Goal: Information Seeking & Learning: Learn about a topic

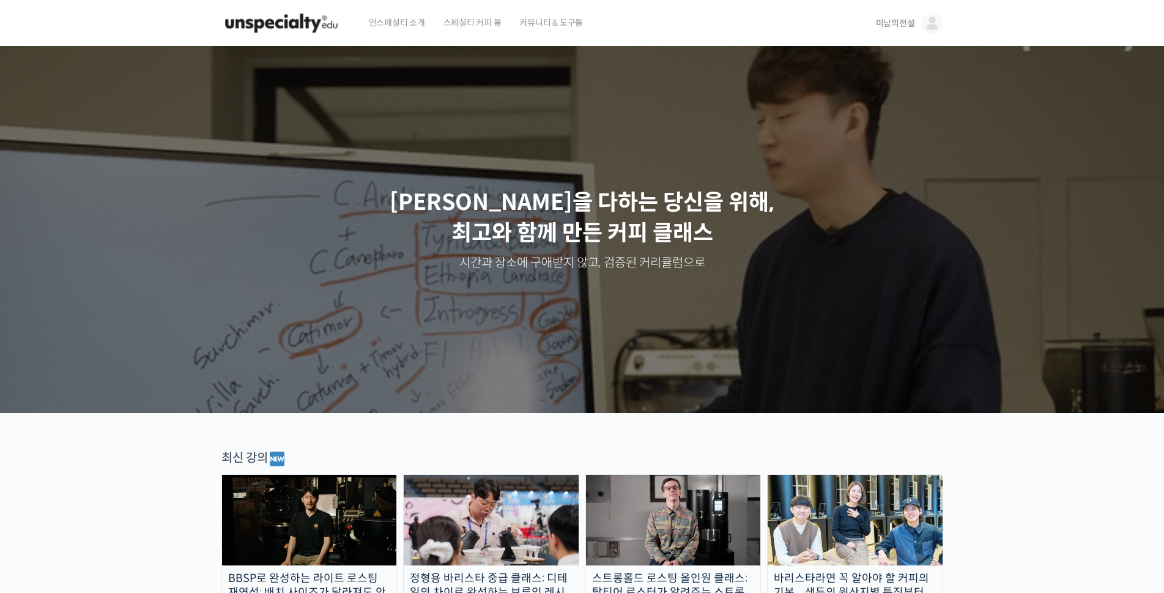
click at [890, 23] on span "미남의전설" at bounding box center [895, 23] width 39 height 11
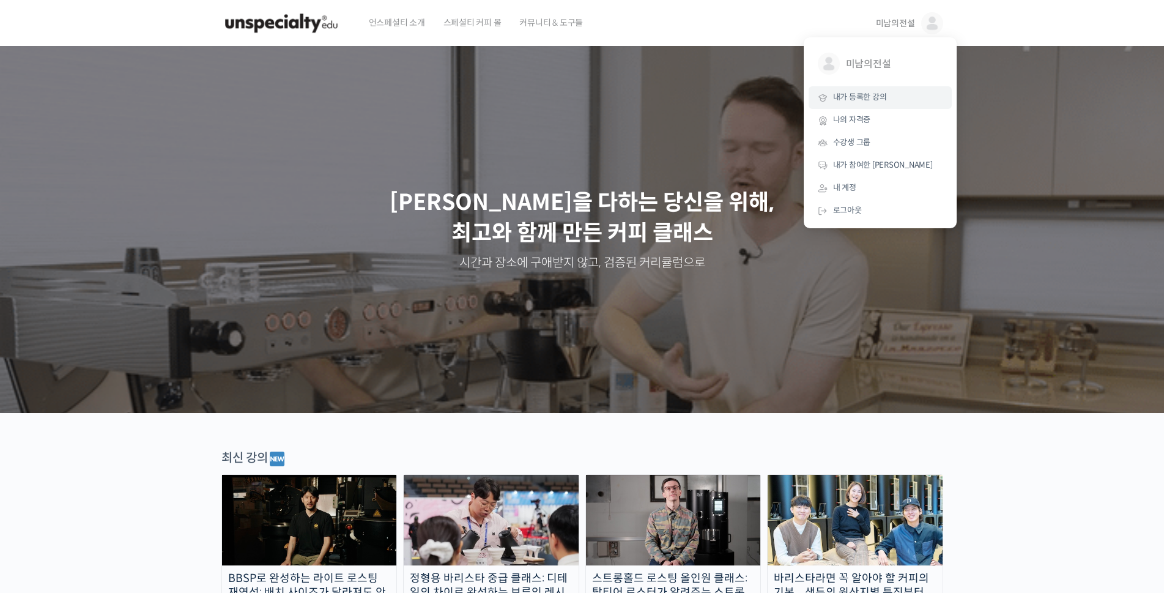
click at [875, 100] on span "내가 등록한 강의" at bounding box center [860, 97] width 54 height 10
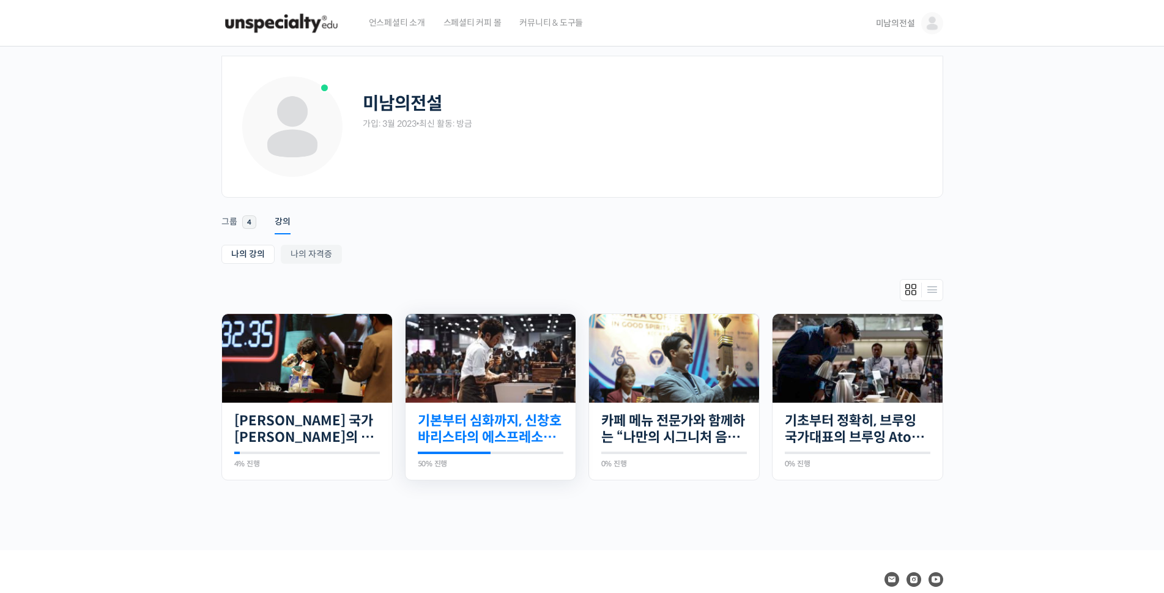
click at [497, 418] on link "기본부터 심화까지, 신창호 바리스타의 에스프레소 AtoZ" at bounding box center [491, 429] width 146 height 34
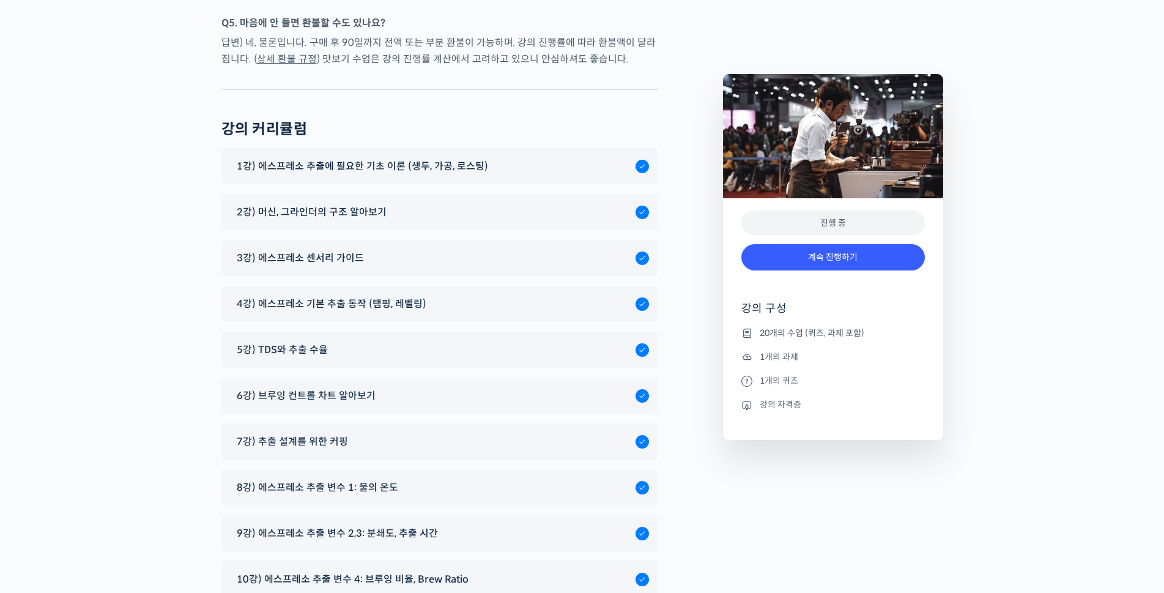
scroll to position [6403, 0]
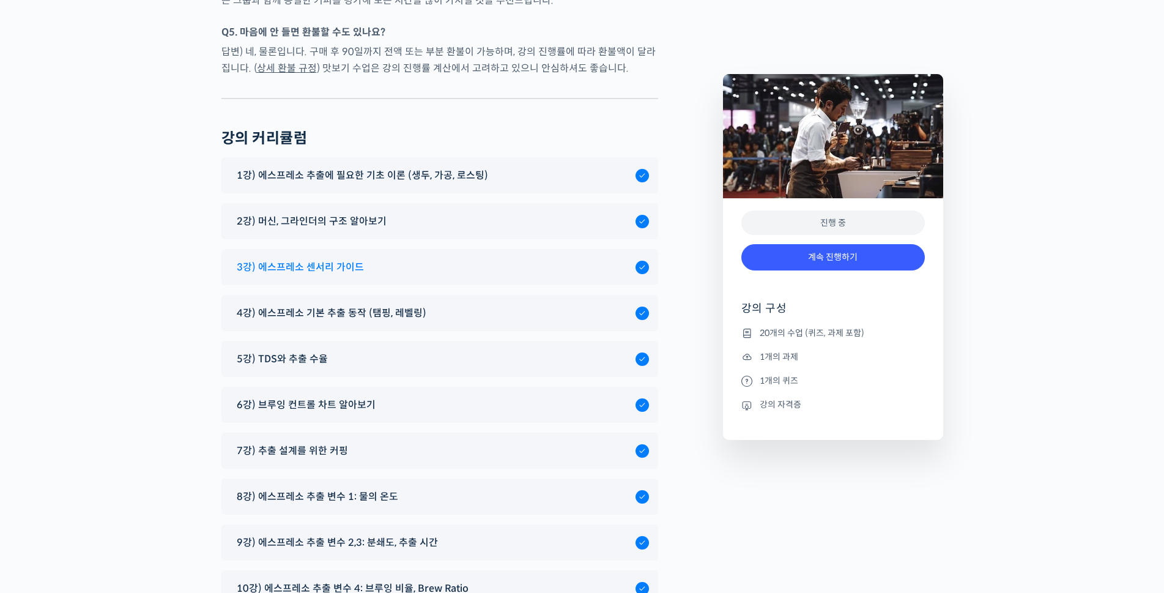
click at [307, 259] on span "3강) 에스프레소 센서리 가이드" at bounding box center [300, 267] width 127 height 17
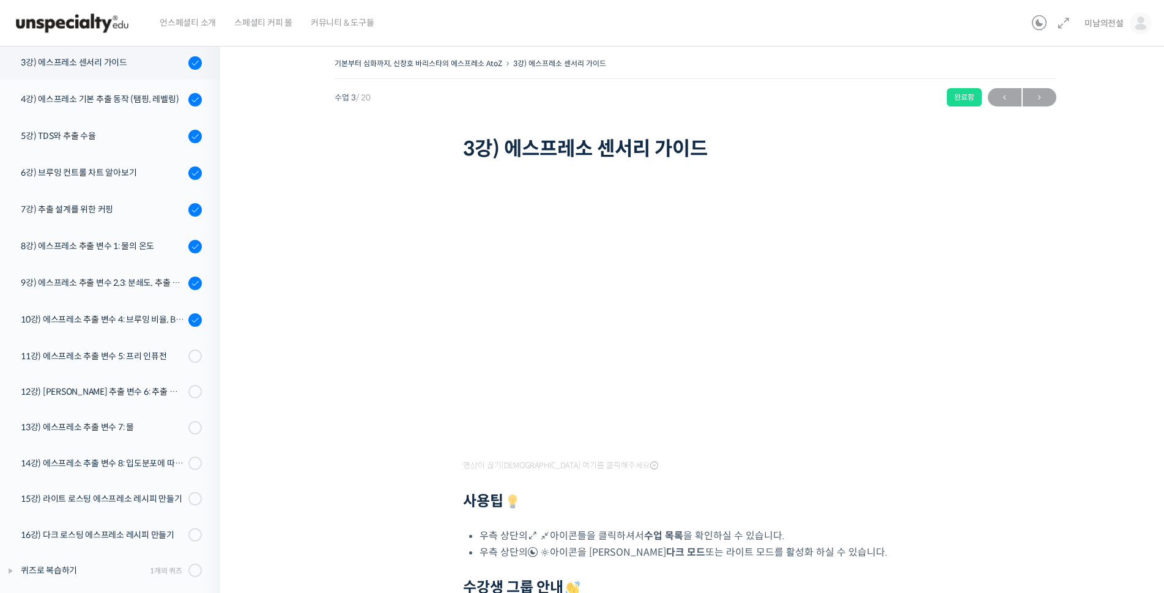
click at [837, 34] on div "언스페셜티 소개 스페셜티 커피 몰 커뮤니티 & 도구들" at bounding box center [588, 23] width 876 height 46
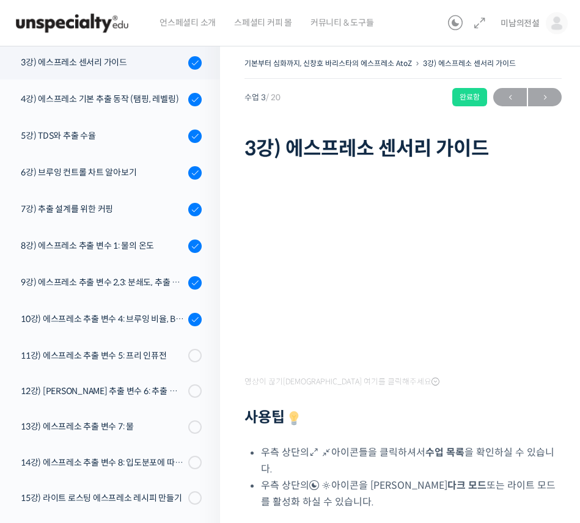
click at [229, 352] on div "기본부터 심화까지, 신창호 바리스타의 에스프레소 AtoZ 3강) 에스프레소 센서리 가이드 완료함 수업 3 / 20 완료함 ← 이전 다음 → 3…" at bounding box center [403, 366] width 366 height 658
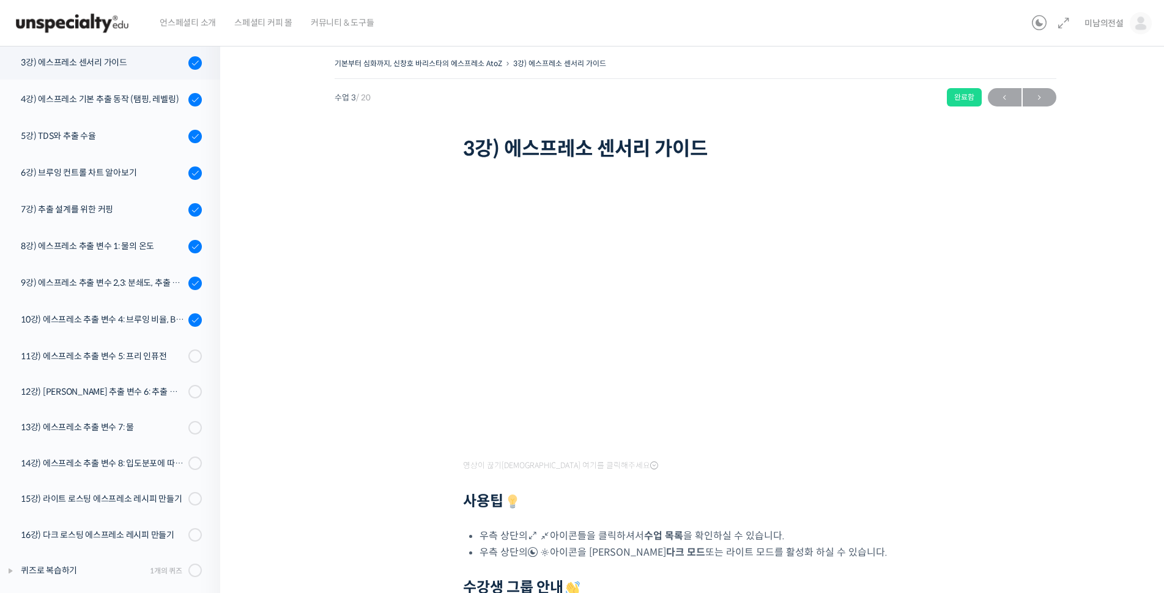
click at [664, 509] on h2 "사용팁" at bounding box center [695, 501] width 465 height 18
click at [1015, 166] on div "기본부터 심화까지, 신창호 바리스타의 에스프레소 AtoZ 3강) 에스프레소 센서리 가이드 완료함 수업 3 / 20 완료함 ← 이전 다음 → 3…" at bounding box center [694, 387] width 827 height 665
drag, startPoint x: 661, startPoint y: 508, endPoint x: 546, endPoint y: 454, distance: 126.7
click at [661, 508] on h2 "사용팁" at bounding box center [695, 501] width 465 height 18
click at [697, 494] on h2 "사용팁" at bounding box center [695, 501] width 465 height 18
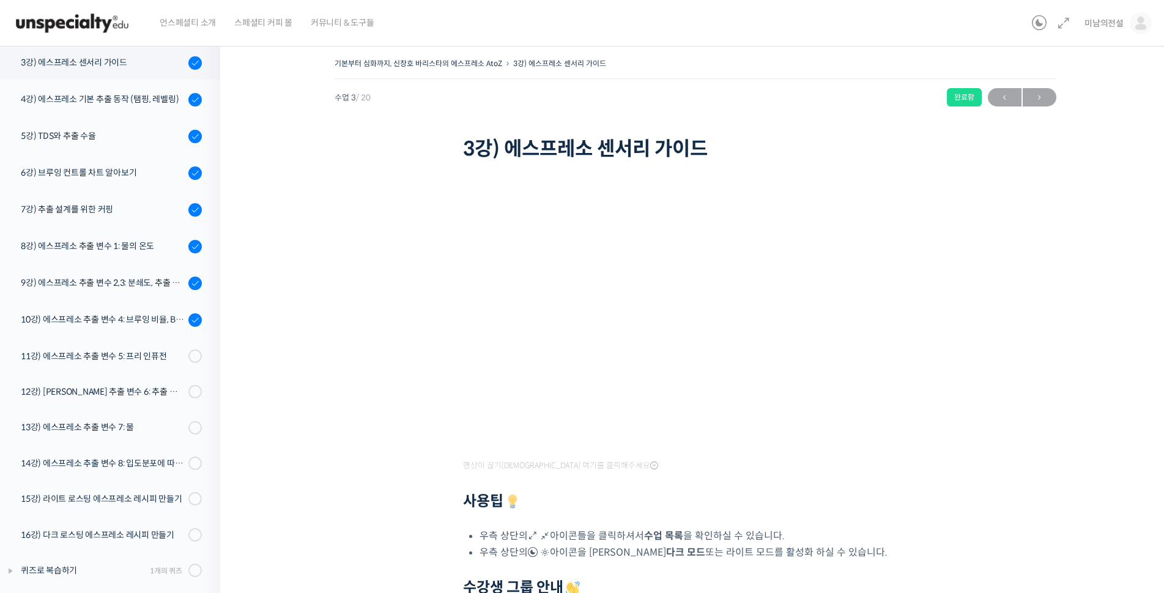
click at [640, 472] on div "영상이 끊기[DEMOGRAPHIC_DATA] 여기를 클릭해주세요 사용팁 우측 상단의 아이콘들을 클릭하셔서 수업 목록 을 확인하실 수 있습니다.…" at bounding box center [695, 425] width 465 height 475
click at [656, 498] on h2 "사용팁" at bounding box center [695, 501] width 465 height 18
click at [812, 135] on div "기본부터 심화까지, 신창호 바리스타의 에스프레소 AtoZ 3강) 에스프레소 센서리 가이드 완료함 수업 3 / 20 완료함 ← 이전 다음 → 3…" at bounding box center [696, 109] width 722 height 109
drag, startPoint x: 775, startPoint y: 97, endPoint x: 749, endPoint y: 91, distance: 26.9
click at [775, 97] on div "수업 3 / 20 완료함 ← 이전 다음 →" at bounding box center [696, 97] width 722 height 18
